Goal: Transaction & Acquisition: Book appointment/travel/reservation

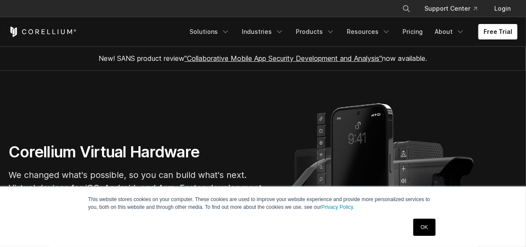
click at [489, 31] on link "Free Trial" at bounding box center [497, 31] width 39 height 15
click at [427, 229] on link "OK" at bounding box center [424, 227] width 22 height 17
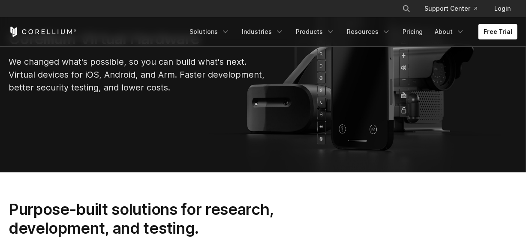
scroll to position [86, 0]
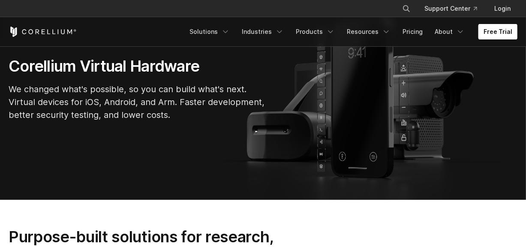
click at [502, 32] on link "Free Trial" at bounding box center [497, 31] width 39 height 15
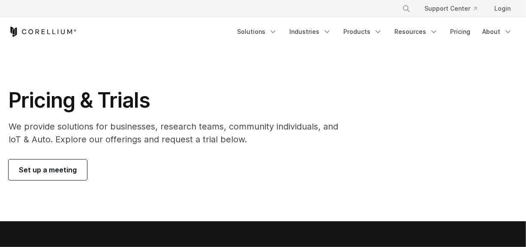
click at [32, 171] on span "Set up a meeting" at bounding box center [48, 170] width 58 height 10
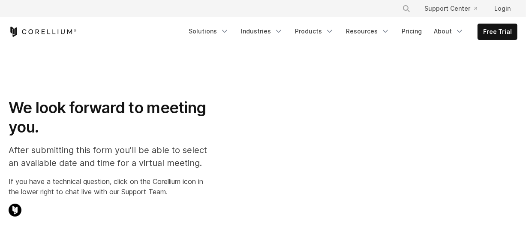
select select "**"
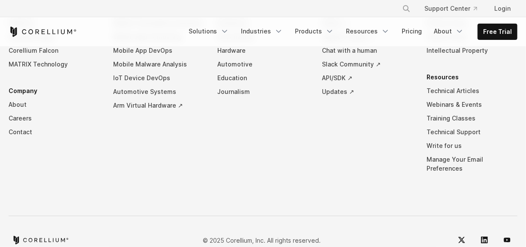
scroll to position [680, 0]
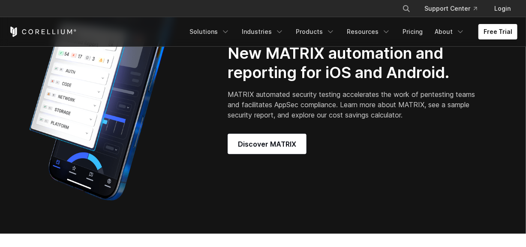
scroll to position [772, 0]
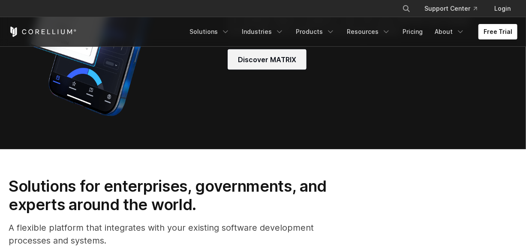
click at [257, 58] on span "Discover MATRIX" at bounding box center [267, 59] width 58 height 10
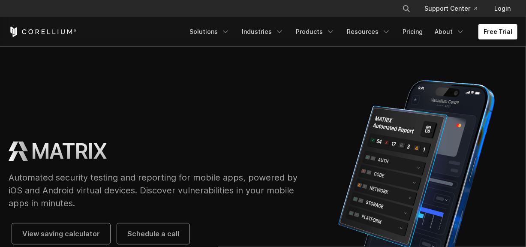
scroll to position [84, 0]
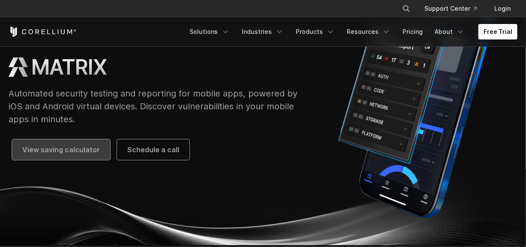
click at [102, 154] on link "View saving calculator" at bounding box center [61, 149] width 98 height 21
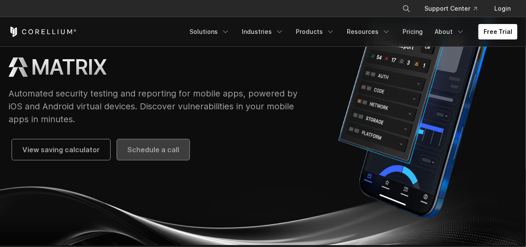
click at [140, 146] on span "Schedule a call" at bounding box center [153, 149] width 52 height 10
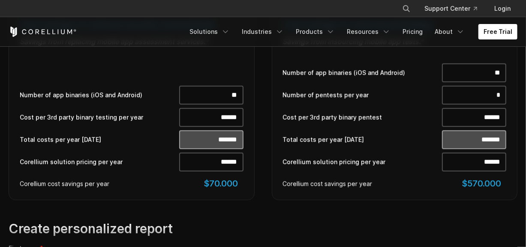
scroll to position [472, 0]
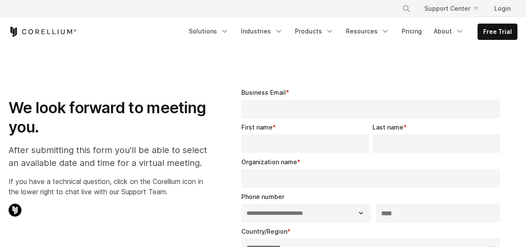
select select "**"
click at [410, 7] on icon "Search" at bounding box center [406, 8] width 7 height 7
click at [390, 9] on input "Search our site..." at bounding box center [362, 8] width 69 height 13
